Goal: Task Accomplishment & Management: Use online tool/utility

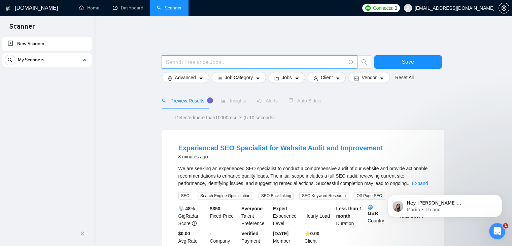
click at [202, 58] on input "text" at bounding box center [256, 62] width 180 height 8
click at [54, 47] on link "New Scanner" at bounding box center [47, 43] width 78 height 13
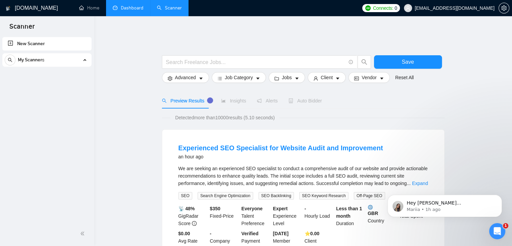
click at [124, 10] on link "Dashboard" at bounding box center [128, 8] width 31 height 6
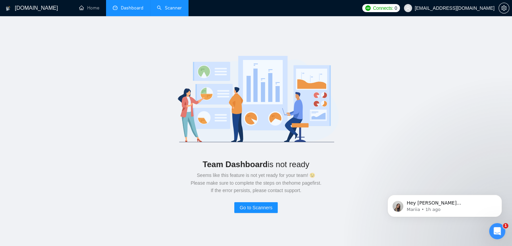
click at [157, 10] on link "Scanner" at bounding box center [169, 8] width 25 height 6
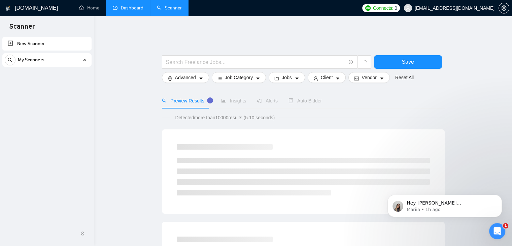
click at [36, 43] on link "New Scanner" at bounding box center [47, 43] width 78 height 13
click at [37, 61] on span "My Scanners" at bounding box center [31, 59] width 27 height 13
click at [210, 62] on span at bounding box center [259, 61] width 195 height 13
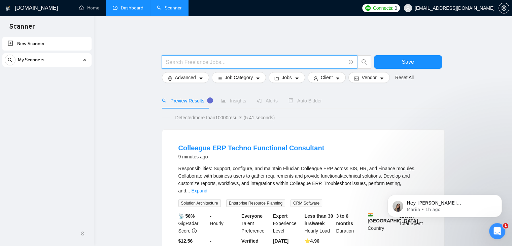
click at [199, 58] on input "text" at bounding box center [256, 62] width 180 height 8
type input "java"
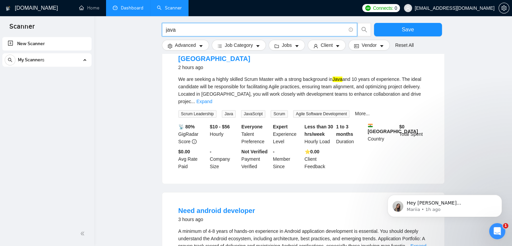
scroll to position [675, 0]
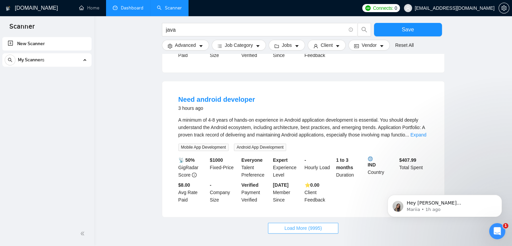
click at [286, 224] on span "Load More (9995)" at bounding box center [302, 227] width 37 height 7
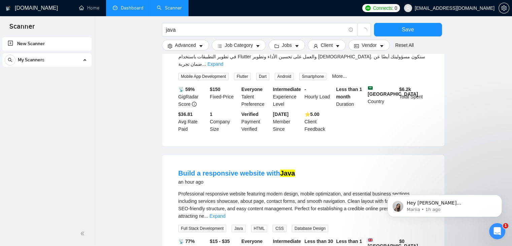
scroll to position [0, 0]
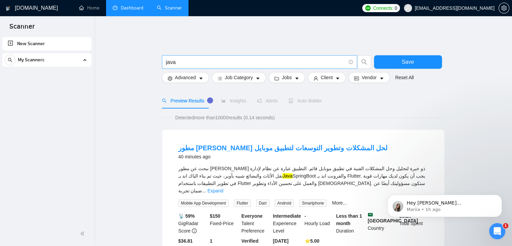
click at [199, 61] on input "java" at bounding box center [256, 62] width 180 height 8
